Goal: Task Accomplishment & Management: Use online tool/utility

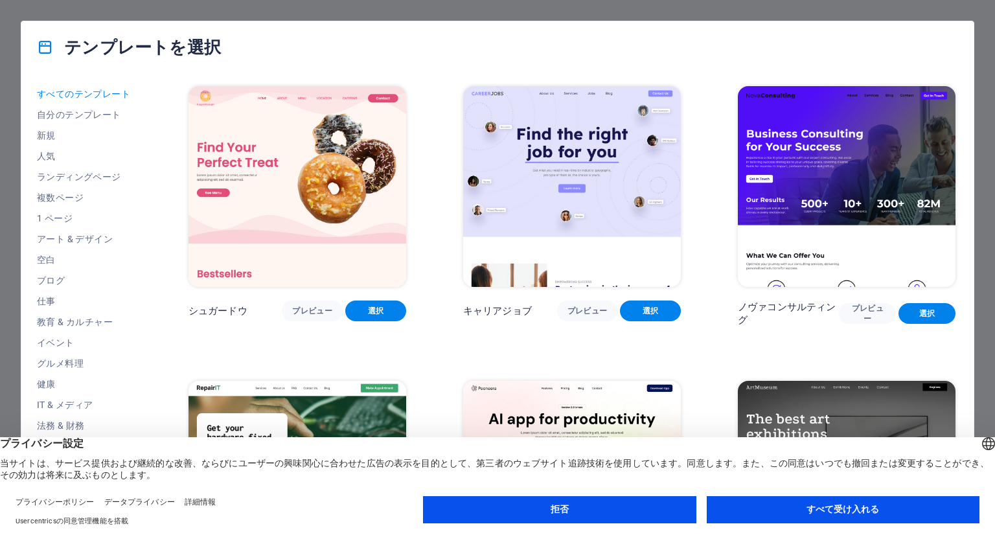
click at [521, 38] on div "テンプレートを選択" at bounding box center [497, 47] width 952 height 52
click at [832, 509] on font "すべて受け入れる" at bounding box center [842, 509] width 73 height 10
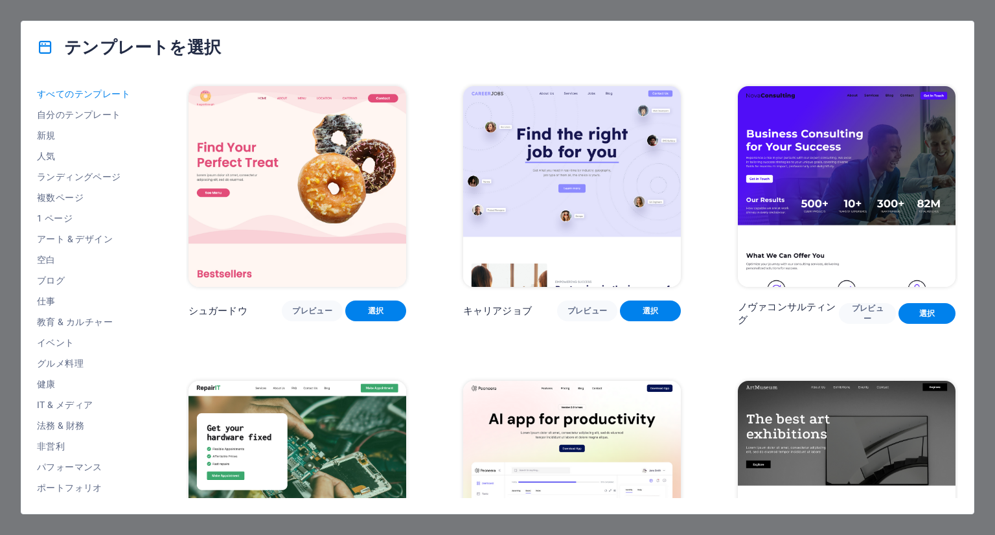
scroll to position [295, 0]
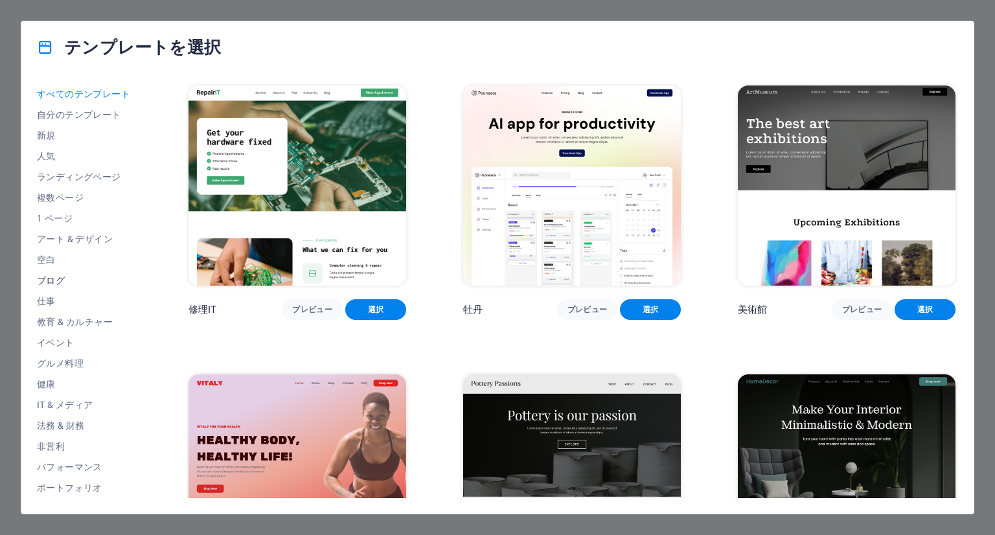
click at [51, 279] on span "ブログ" at bounding box center [84, 280] width 95 height 10
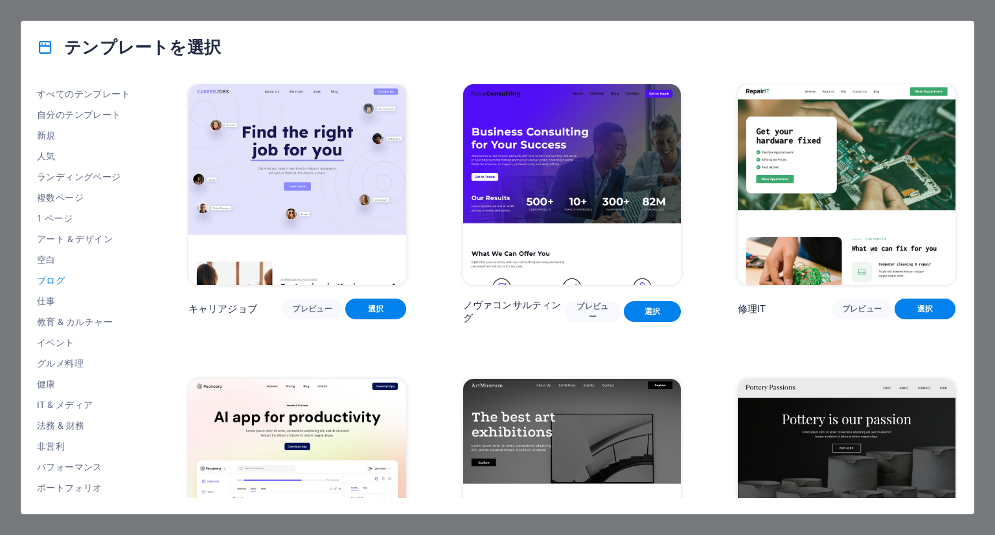
click at [51, 279] on span "ブログ" at bounding box center [84, 280] width 95 height 10
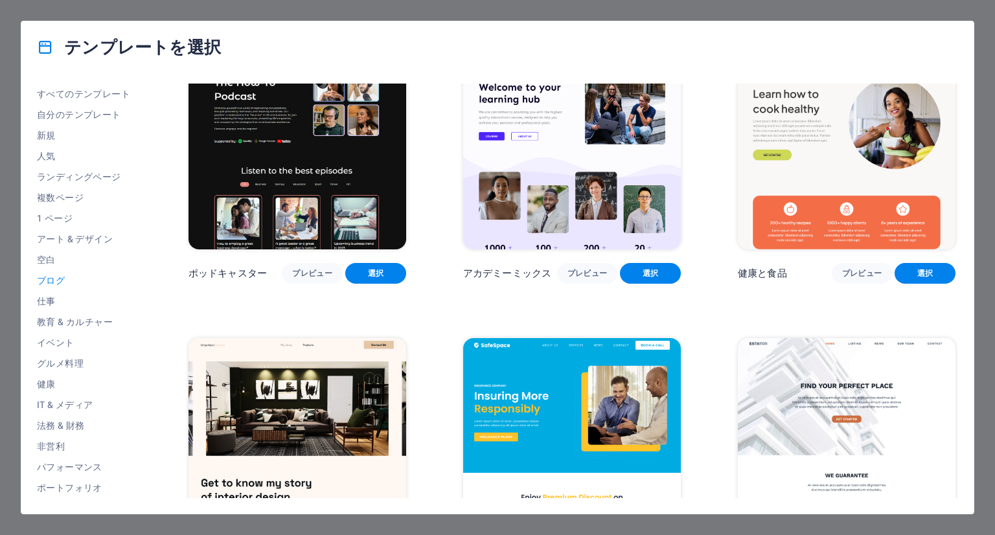
scroll to position [624, 0]
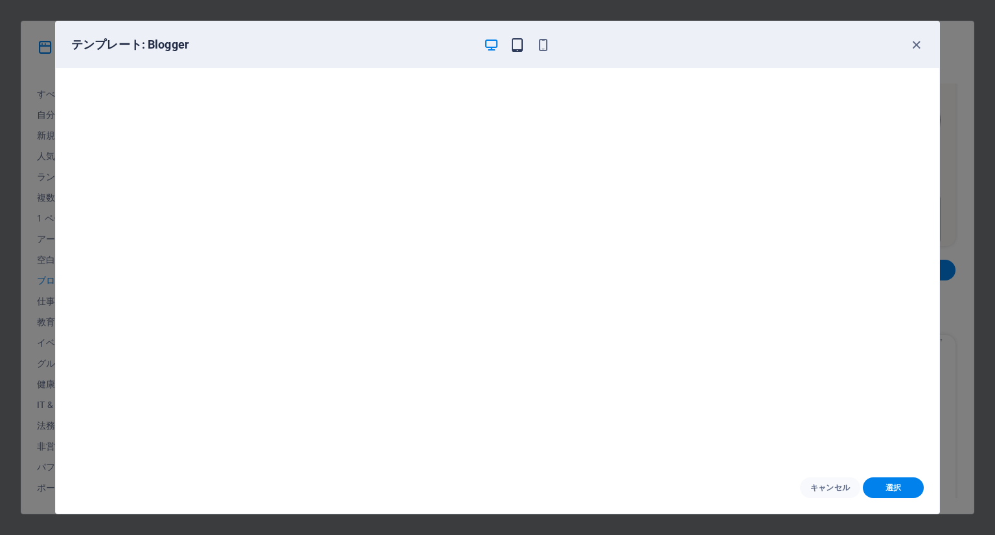
click at [520, 47] on icon "button" at bounding box center [517, 45] width 15 height 15
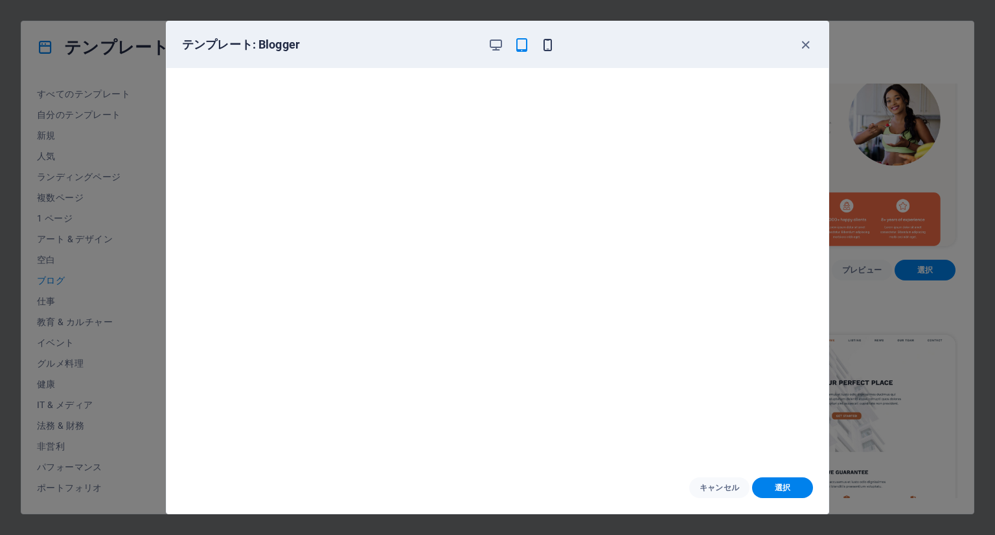
click at [547, 41] on icon "button" at bounding box center [547, 45] width 15 height 15
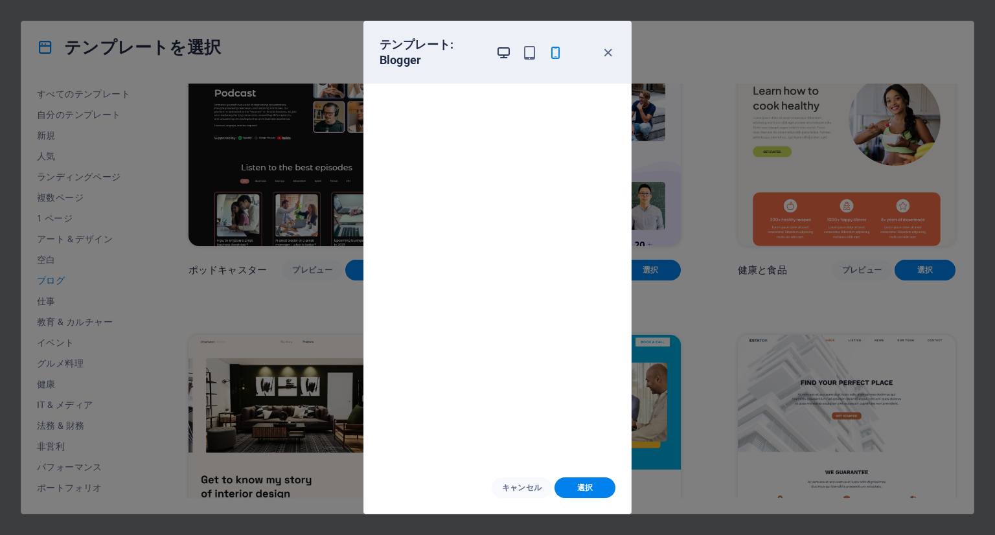
click at [502, 53] on icon "button" at bounding box center [503, 52] width 15 height 15
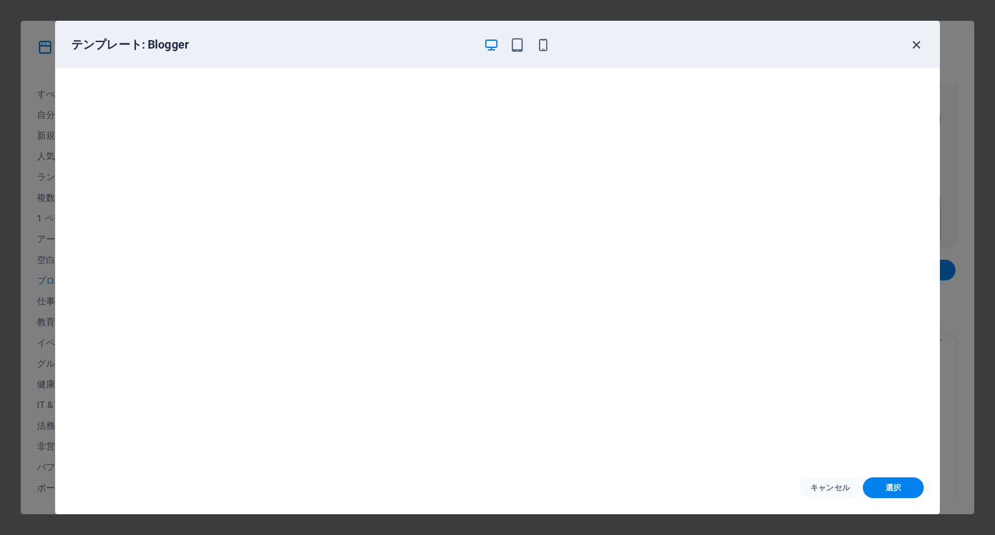
click at [918, 46] on icon "button" at bounding box center [916, 45] width 15 height 15
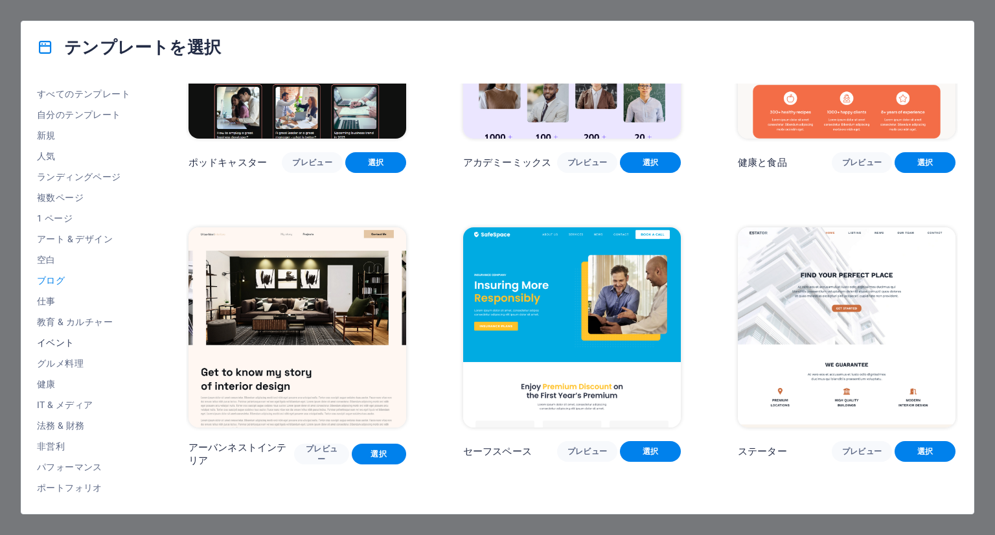
scroll to position [124, 0]
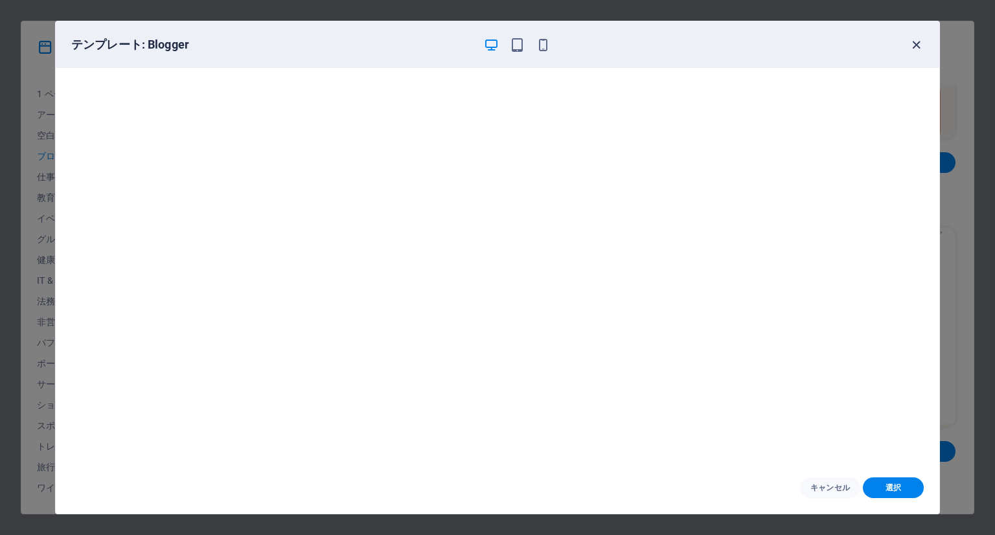
click at [910, 47] on icon "button" at bounding box center [916, 45] width 15 height 15
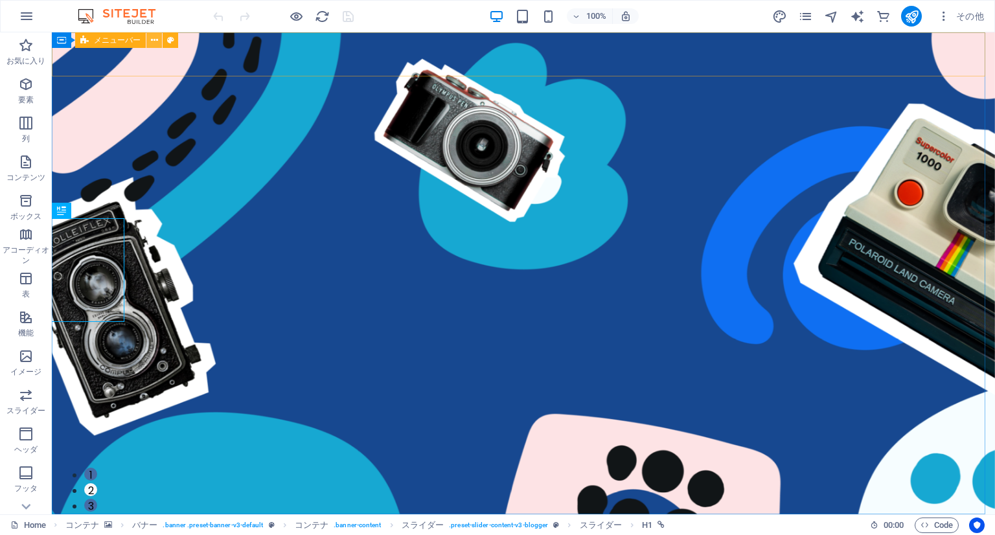
click at [158, 38] on button at bounding box center [154, 40] width 16 height 16
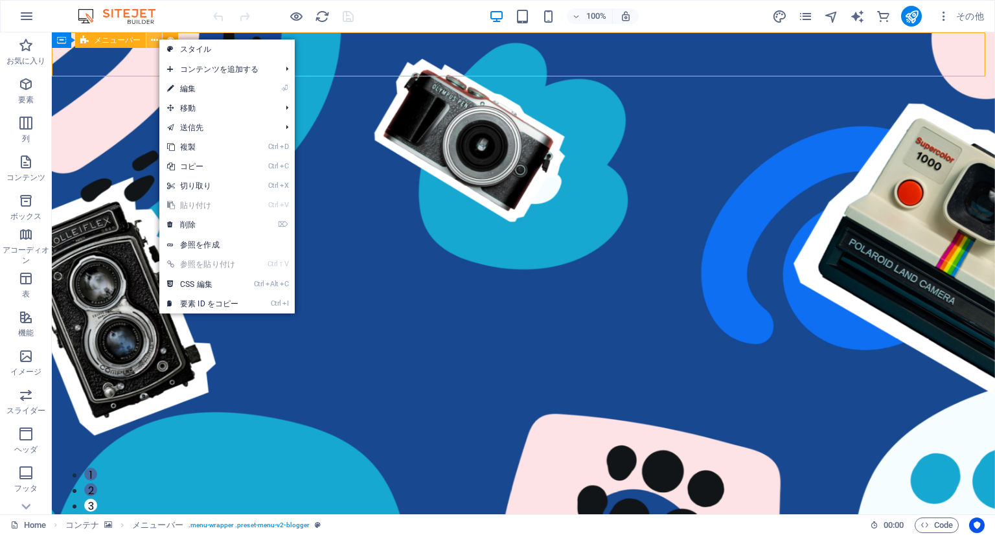
click at [158, 38] on button at bounding box center [154, 40] width 16 height 16
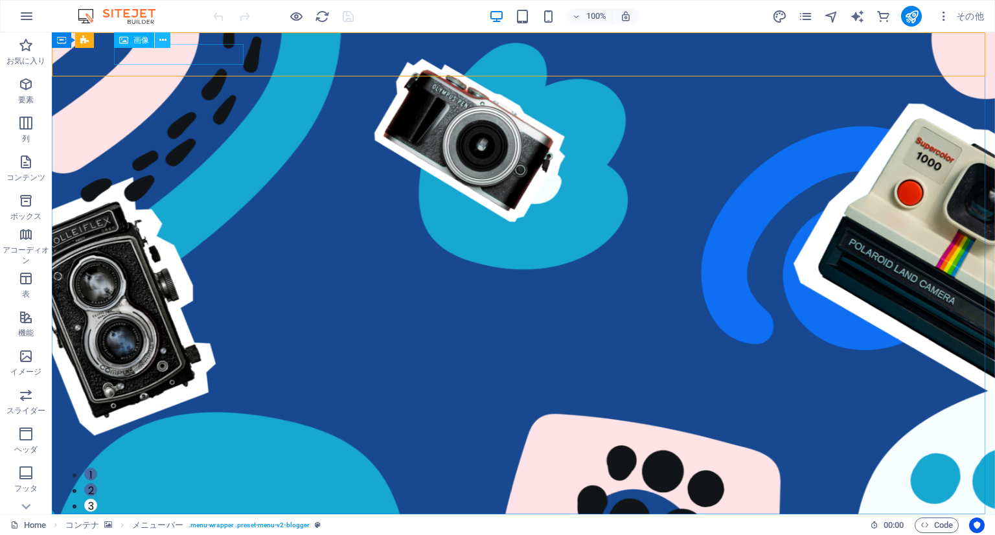
click at [161, 40] on icon at bounding box center [162, 41] width 7 height 14
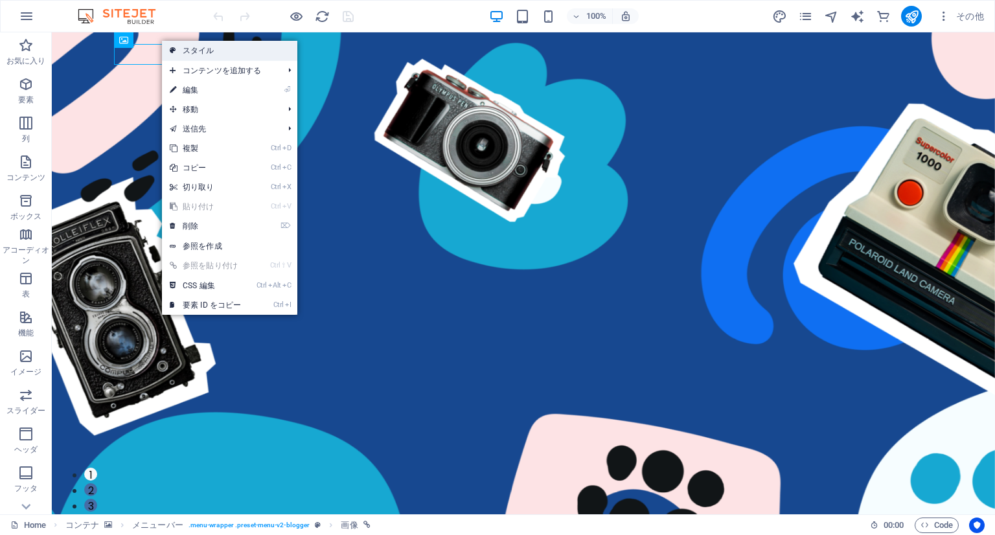
click at [182, 50] on link "スタイル" at bounding box center [229, 50] width 135 height 19
select select "rem"
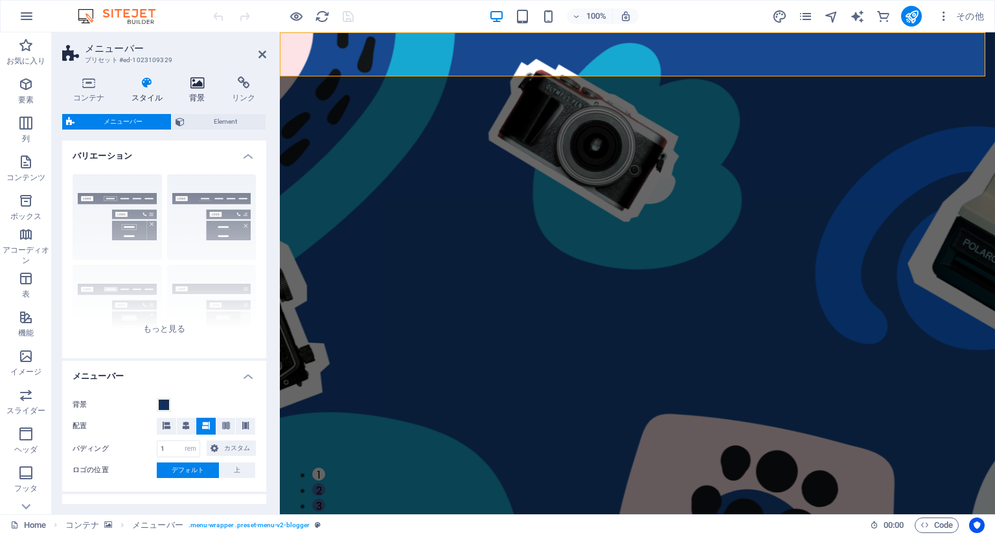
click at [201, 78] on icon at bounding box center [198, 82] width 38 height 13
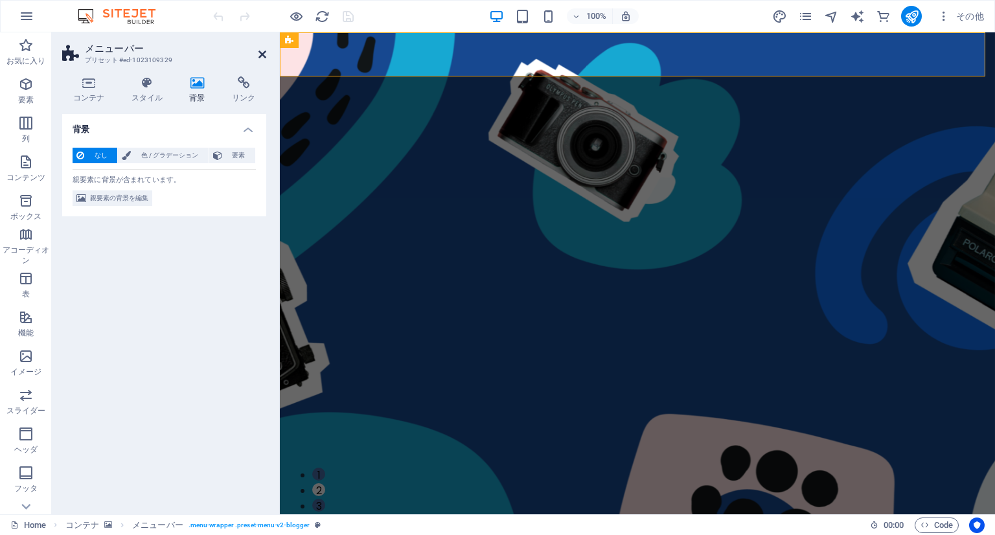
click at [260, 59] on icon at bounding box center [262, 54] width 8 height 10
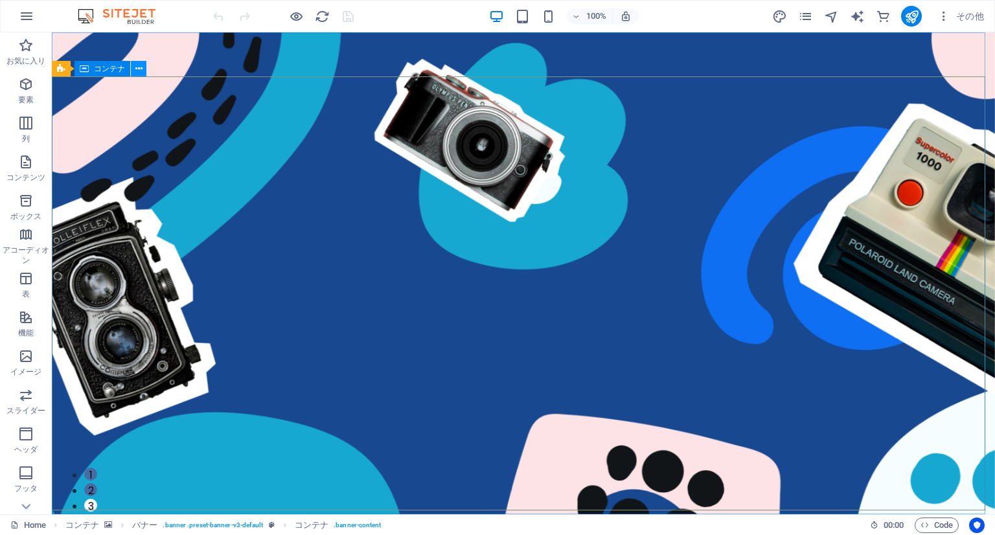
click at [142, 71] on icon at bounding box center [138, 69] width 7 height 14
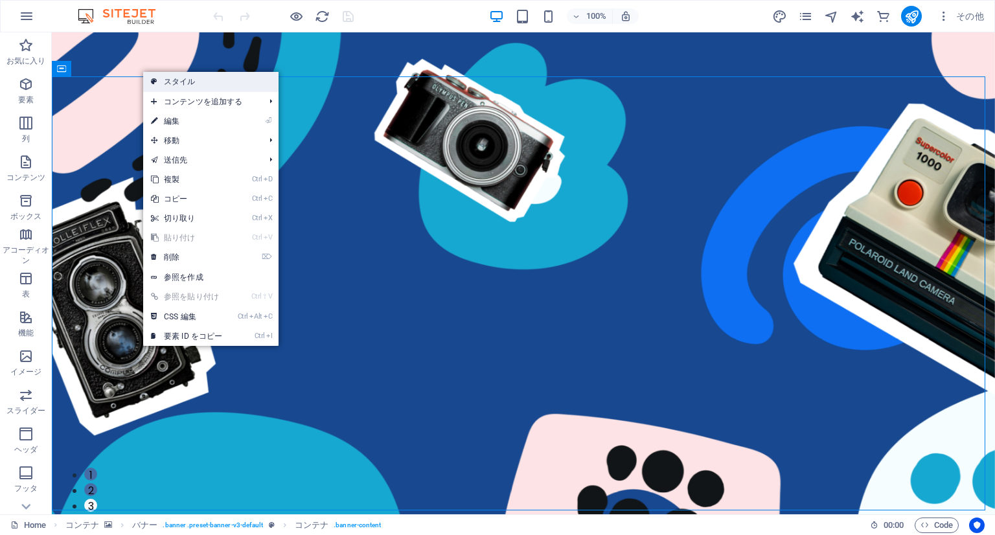
click at [161, 77] on link "スタイル" at bounding box center [210, 81] width 135 height 19
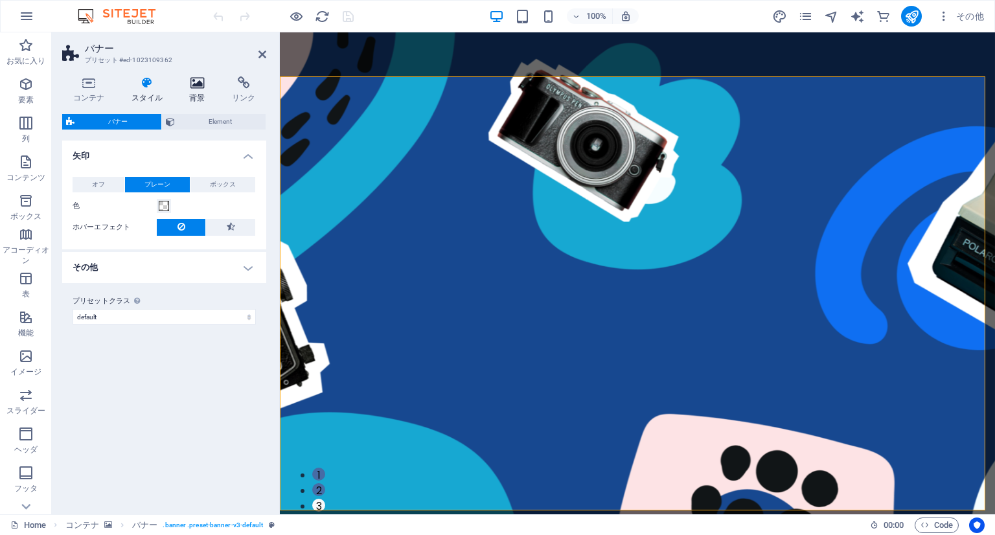
click at [194, 84] on icon at bounding box center [198, 82] width 38 height 13
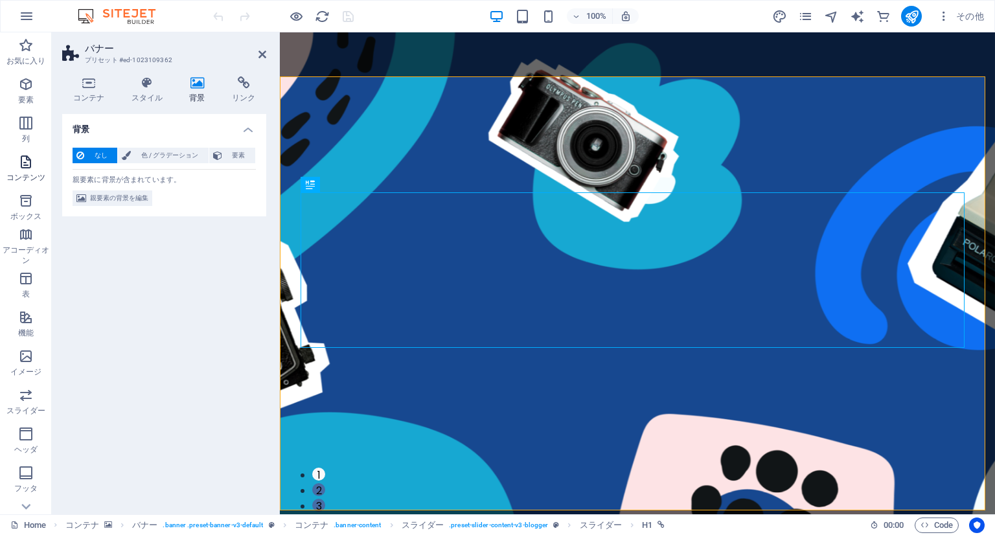
click at [30, 157] on icon "button" at bounding box center [26, 162] width 16 height 16
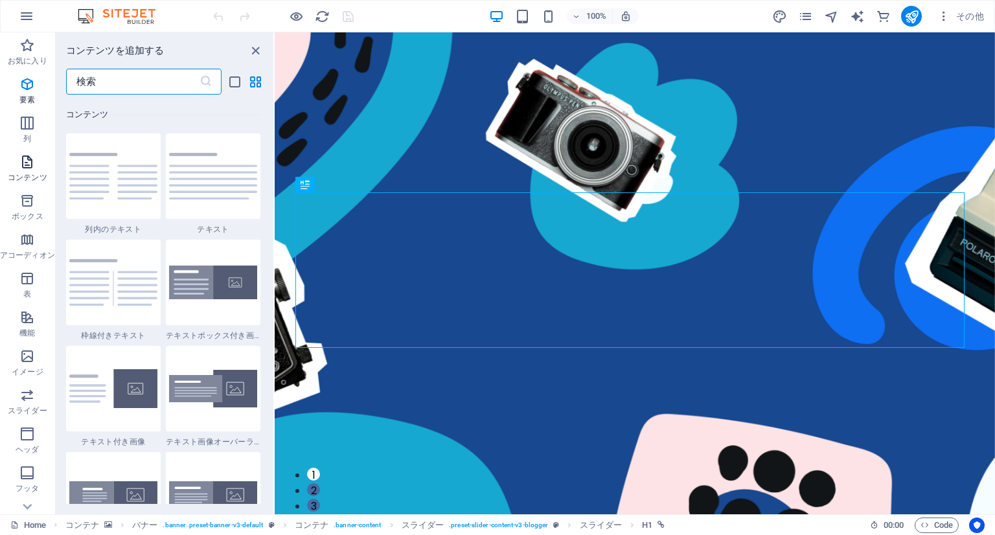
scroll to position [2267, 0]
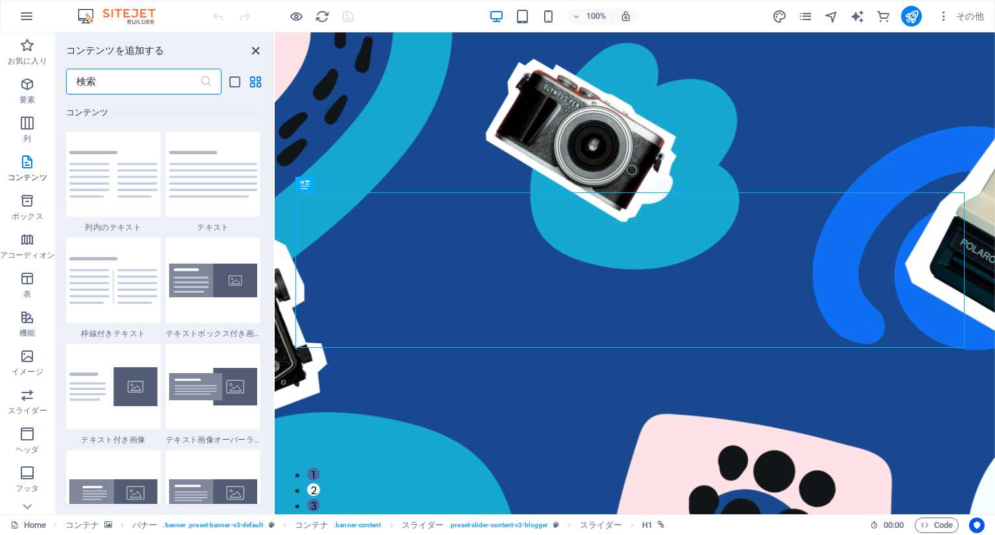
click at [256, 58] on button "close panel" at bounding box center [255, 51] width 16 height 16
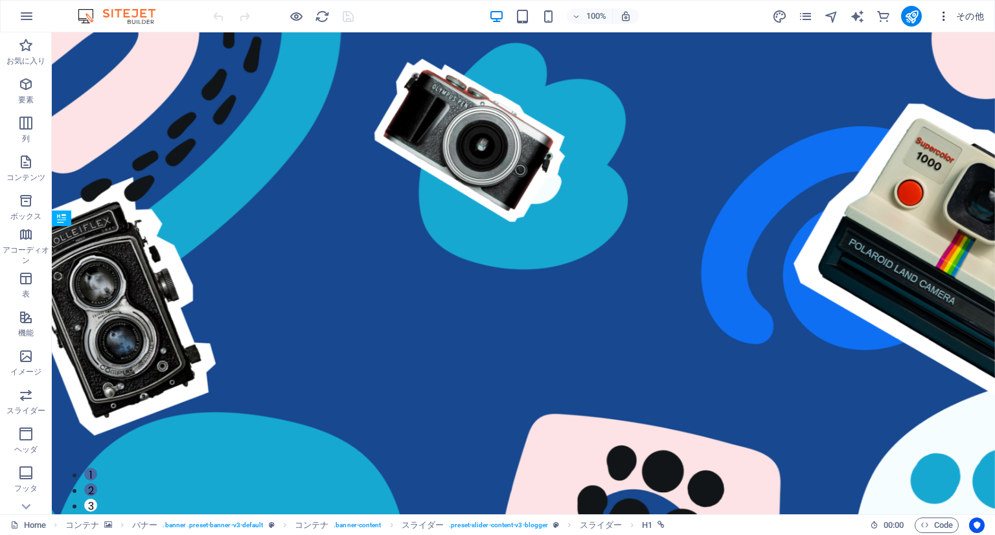
click at [946, 19] on icon "button" at bounding box center [943, 16] width 13 height 13
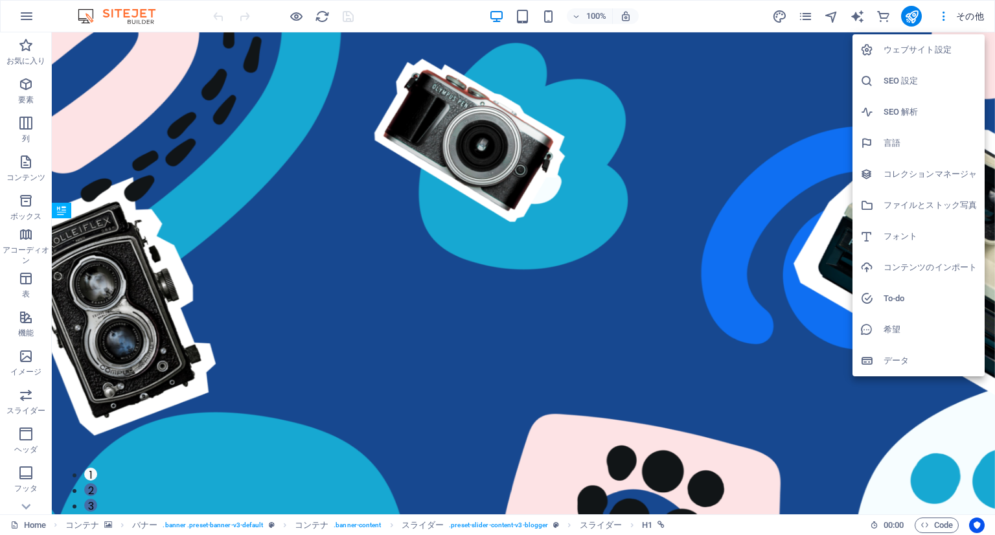
click at [908, 47] on h6 "ウェブサイト設定" at bounding box center [930, 50] width 93 height 16
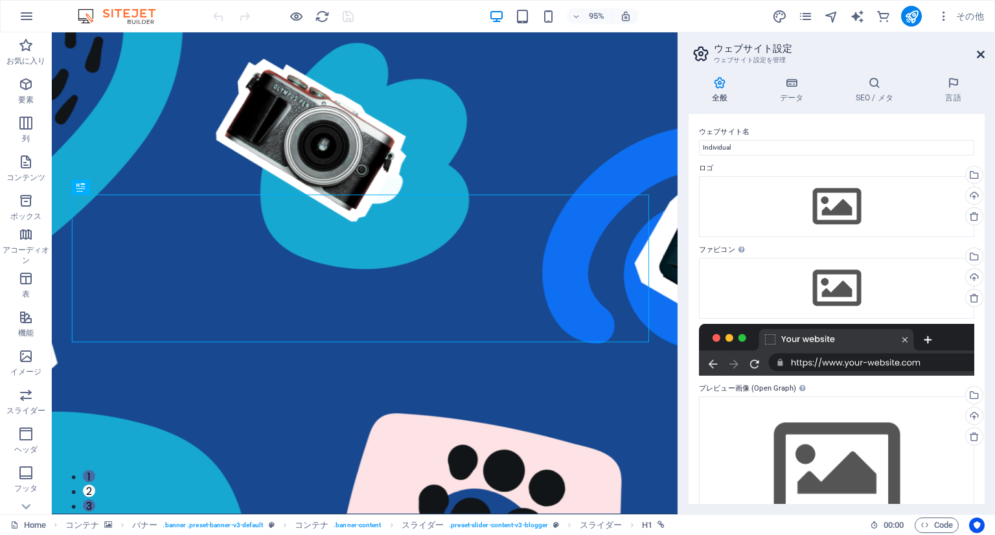
click at [977, 49] on icon at bounding box center [981, 54] width 8 height 10
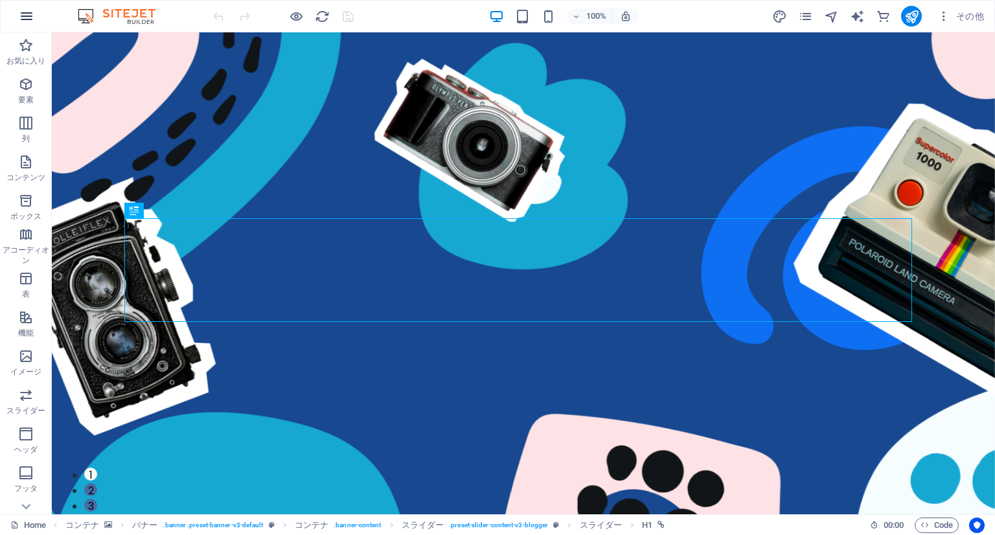
click at [34, 18] on button "button" at bounding box center [26, 16] width 31 height 31
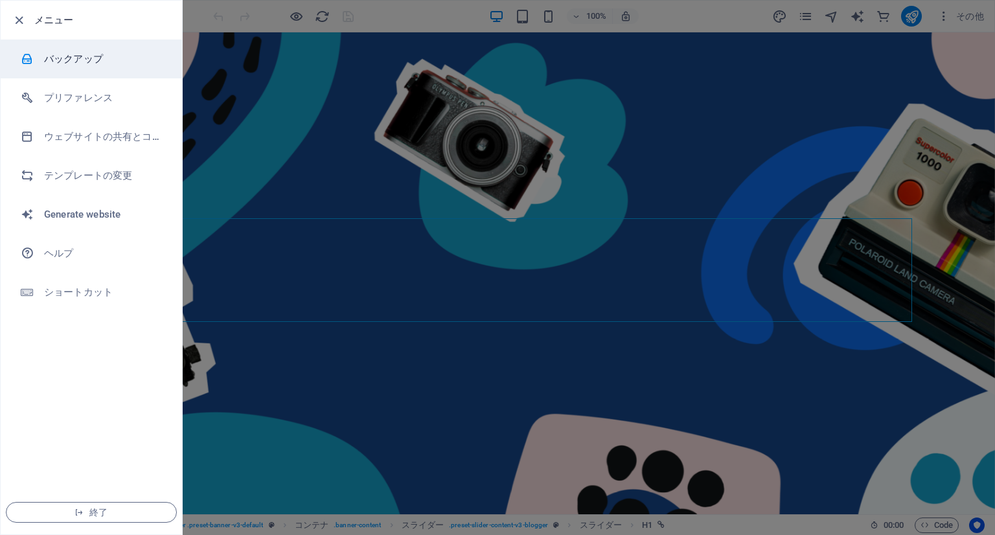
click at [52, 60] on h6 "バックアップ" at bounding box center [104, 59] width 120 height 16
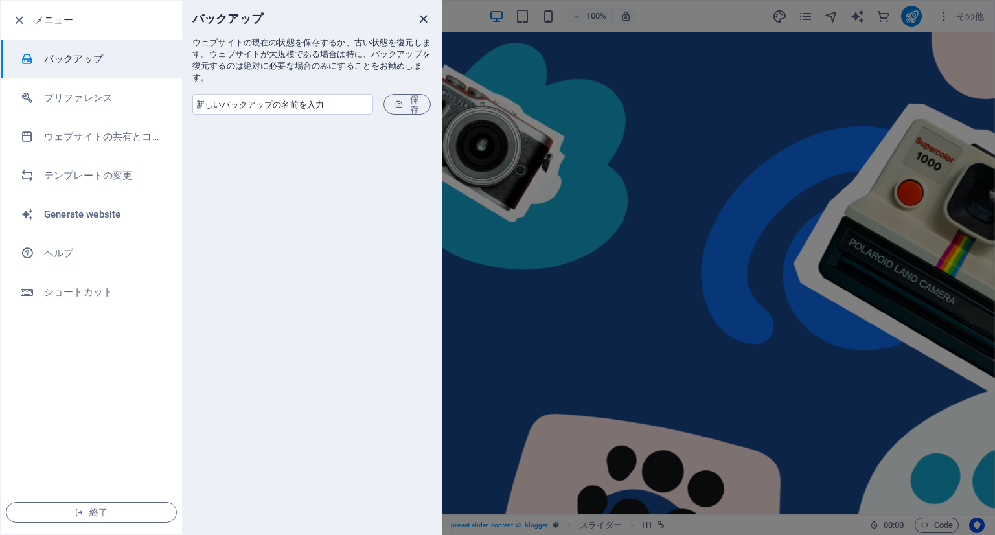
click at [430, 15] on icon "close" at bounding box center [423, 19] width 15 height 15
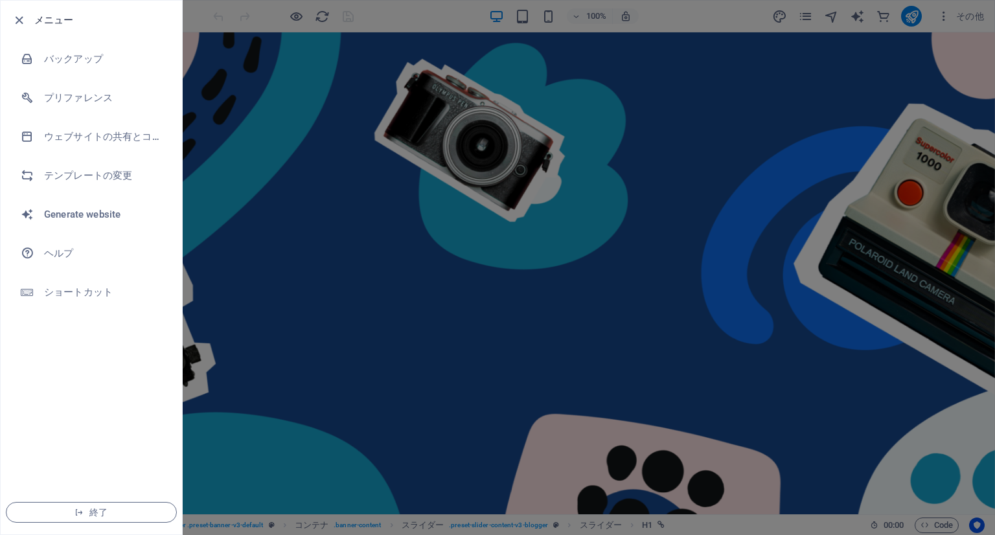
click at [284, 117] on div at bounding box center [497, 267] width 995 height 535
